Goal: Transaction & Acquisition: Subscribe to service/newsletter

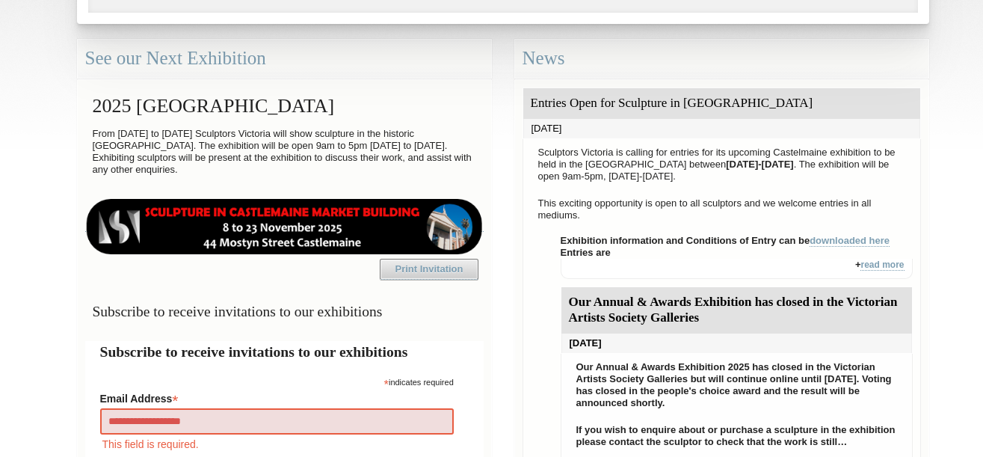
type input "**********"
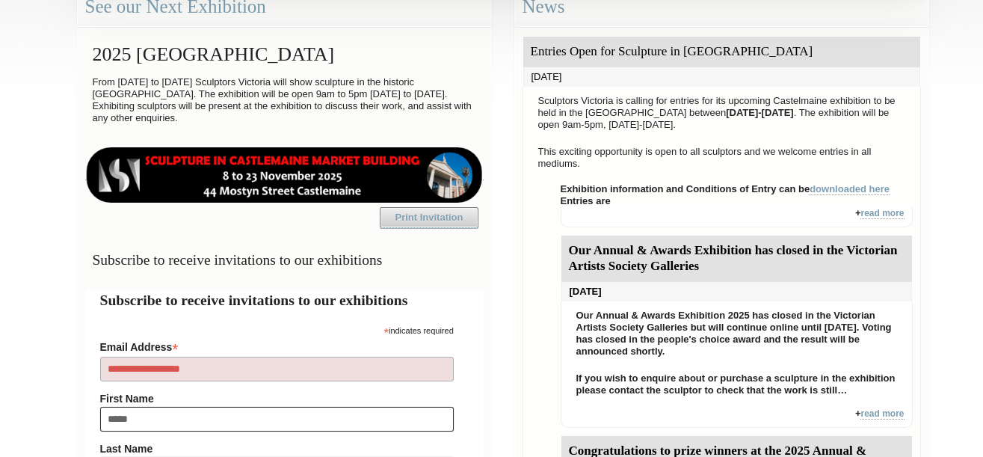
type input "*****"
type input "******"
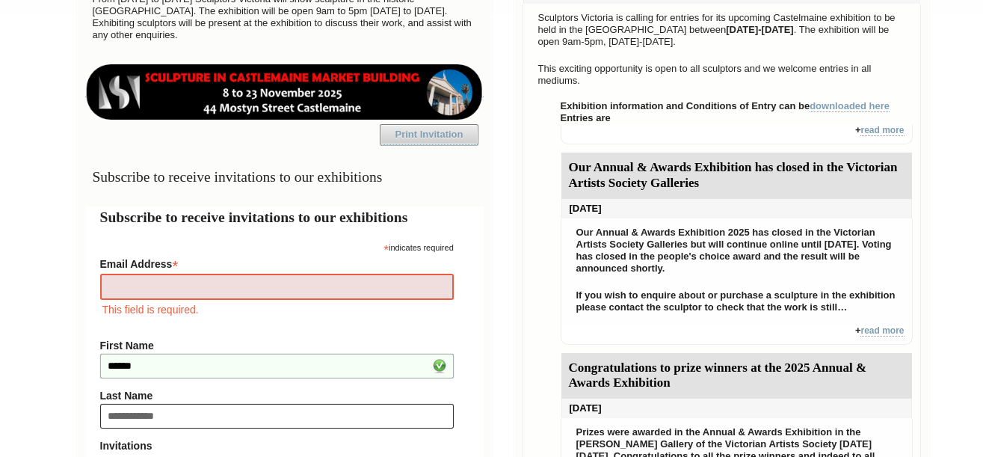
type input "**********"
